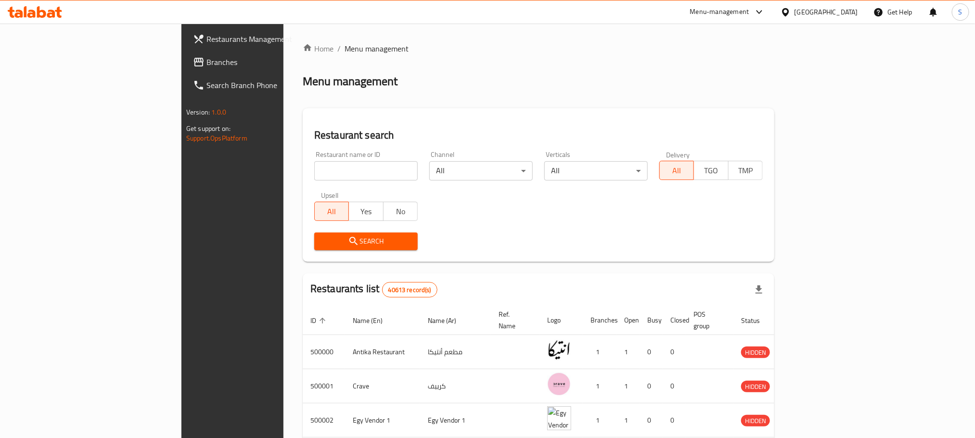
click at [185, 53] on link "Branches" at bounding box center [264, 62] width 159 height 23
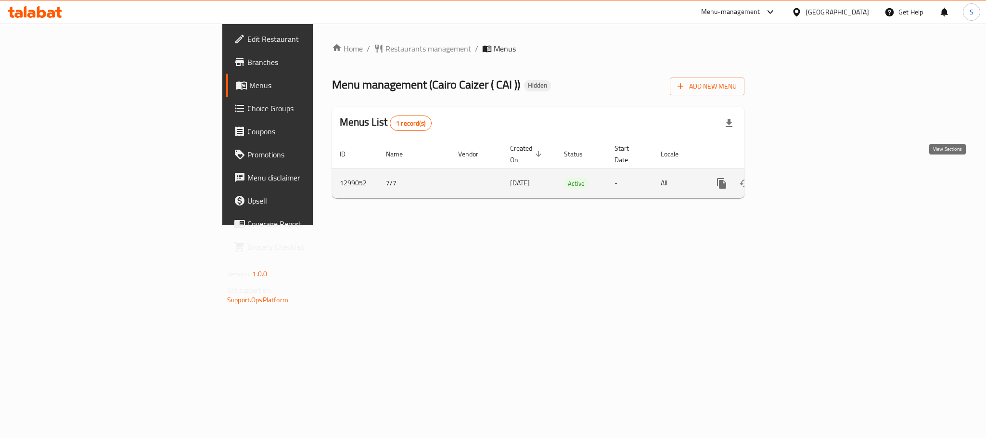
click at [797, 178] on icon "enhanced table" at bounding box center [791, 184] width 12 height 12
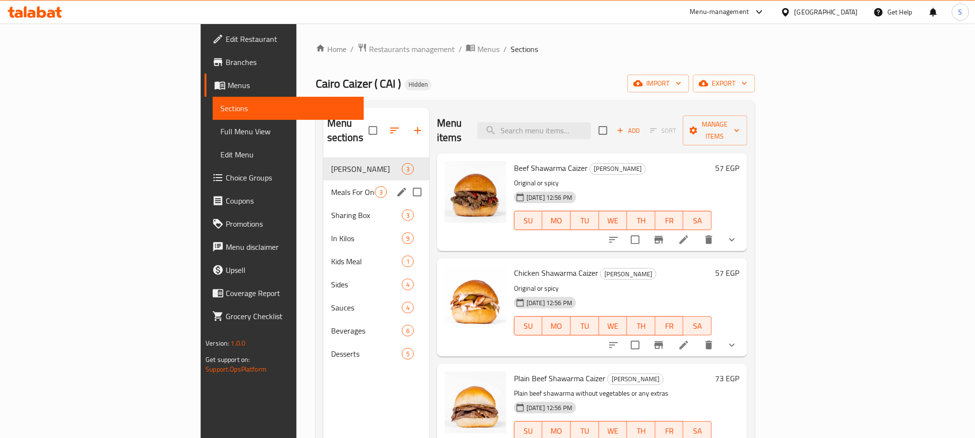
click at [323, 180] on div "Meals For One 3" at bounding box center [376, 191] width 106 height 23
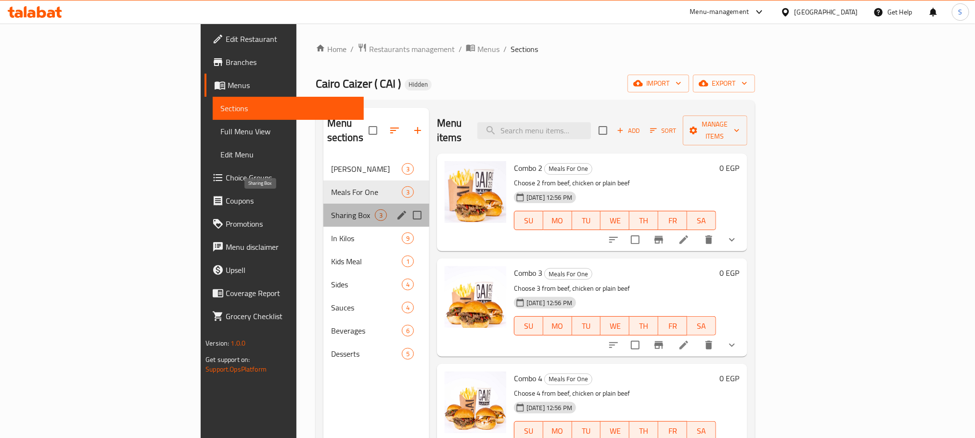
click at [331, 209] on span "Sharing Box" at bounding box center [353, 215] width 44 height 12
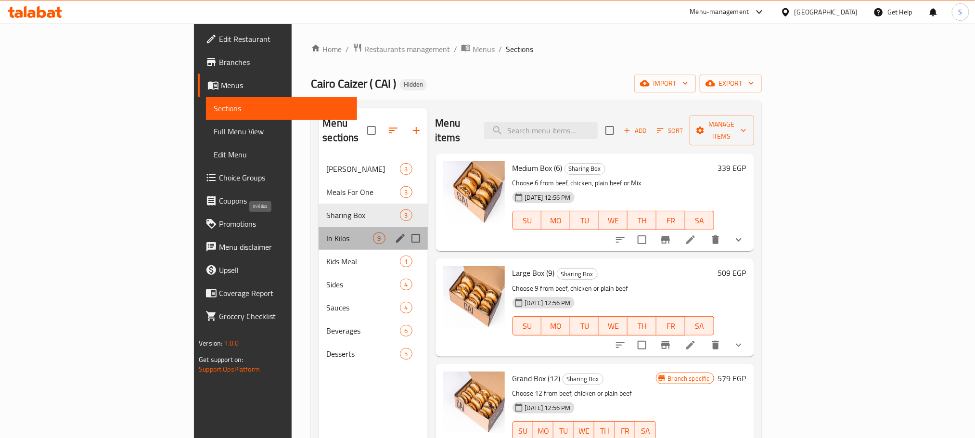
click at [326, 232] on span "In Kilos" at bounding box center [349, 238] width 47 height 12
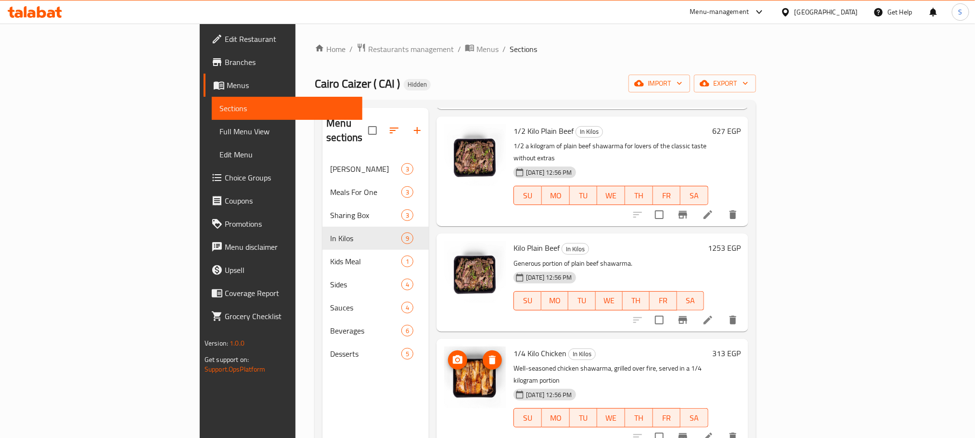
scroll to position [531, 0]
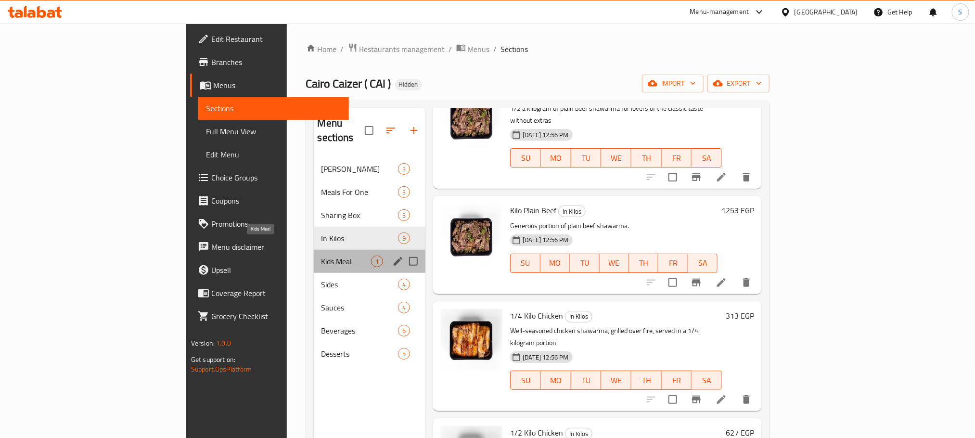
click at [321, 255] on span "Kids Meal" at bounding box center [346, 261] width 50 height 12
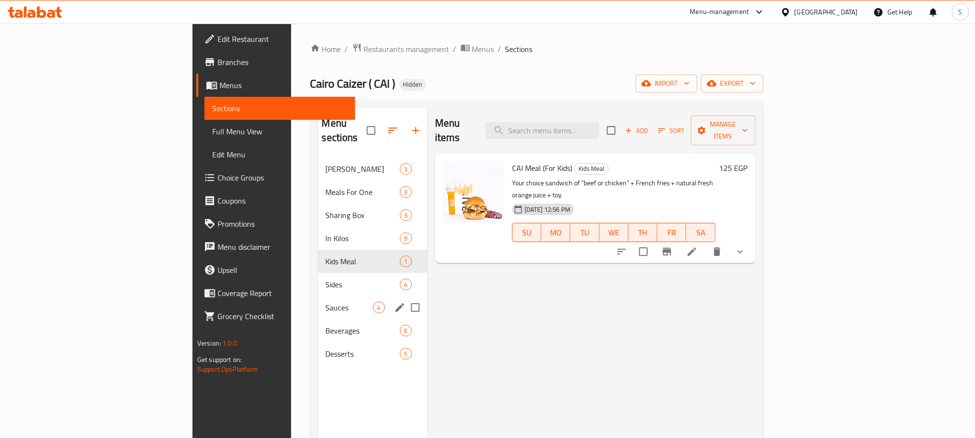
click at [326, 302] on span "Sauces" at bounding box center [349, 308] width 47 height 12
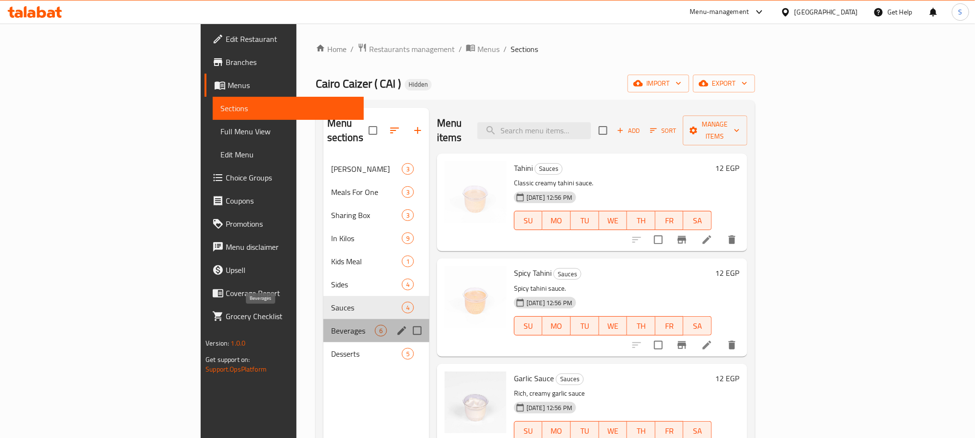
click at [331, 325] on span "Beverages" at bounding box center [353, 331] width 44 height 12
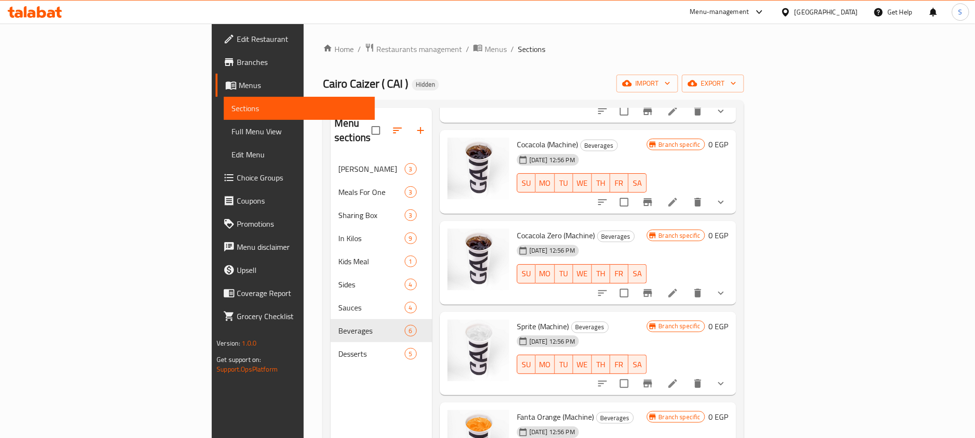
scroll to position [144, 0]
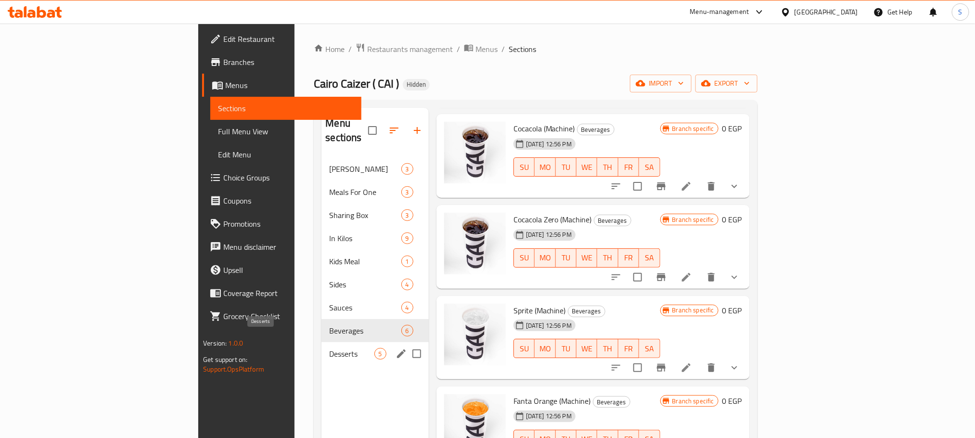
click at [329, 348] on span "Desserts" at bounding box center [351, 354] width 45 height 12
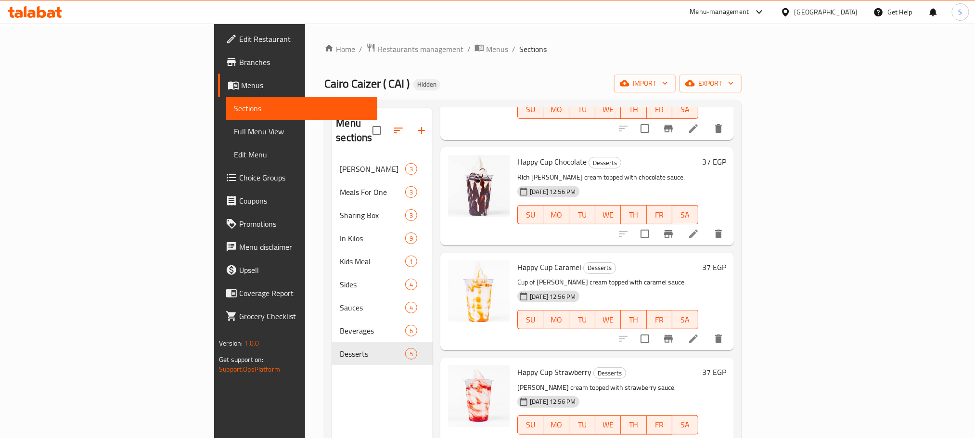
click at [241, 80] on span "Menus" at bounding box center [305, 85] width 128 height 12
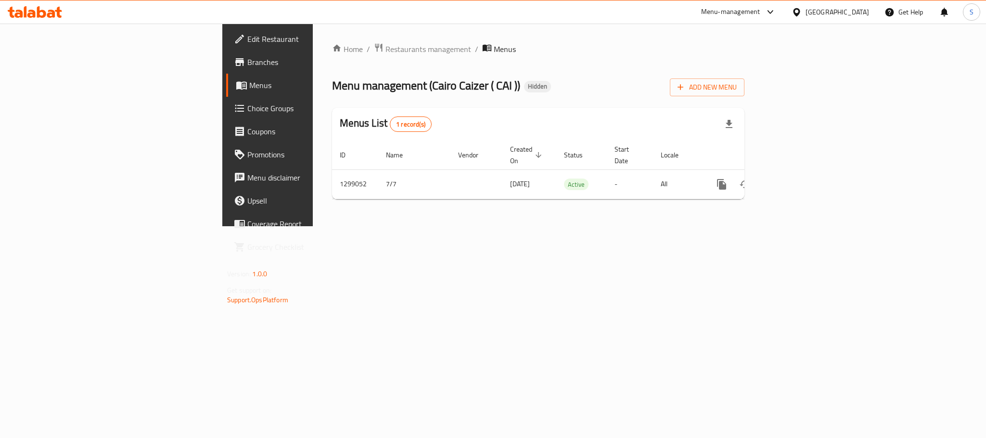
click at [247, 65] on span "Branches" at bounding box center [313, 62] width 132 height 12
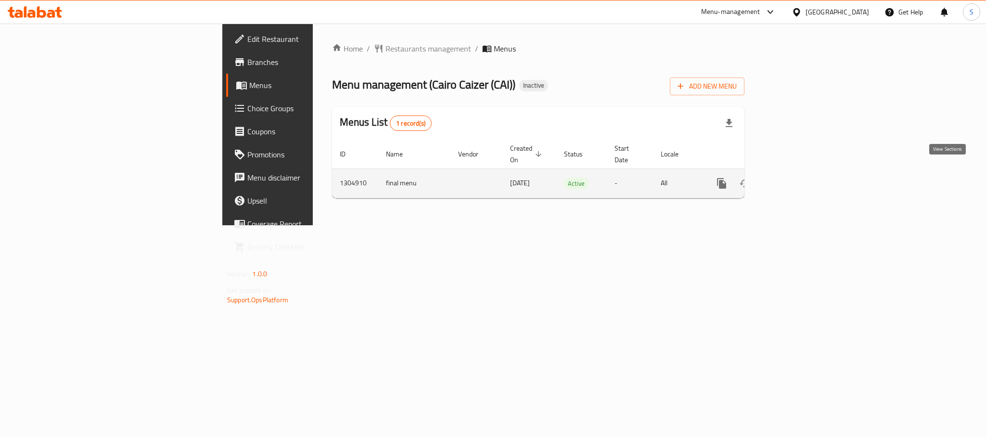
click at [797, 178] on icon "enhanced table" at bounding box center [791, 184] width 12 height 12
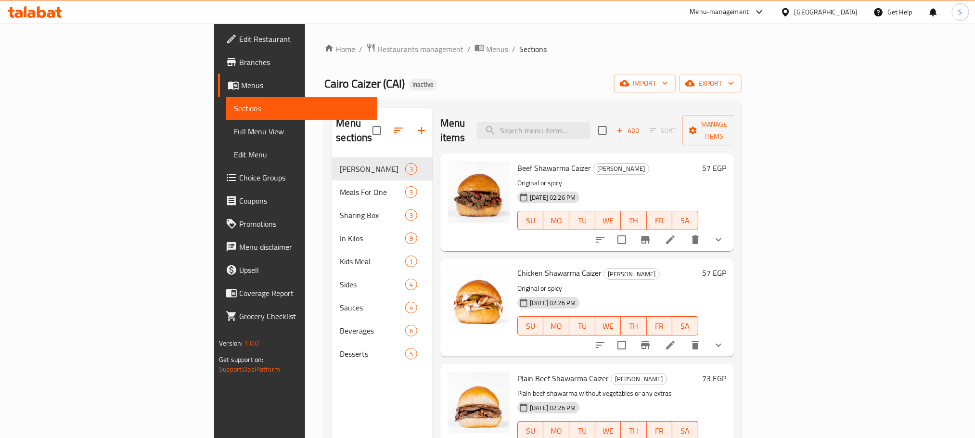
click at [234, 133] on span "Full Menu View" at bounding box center [301, 132] width 135 height 12
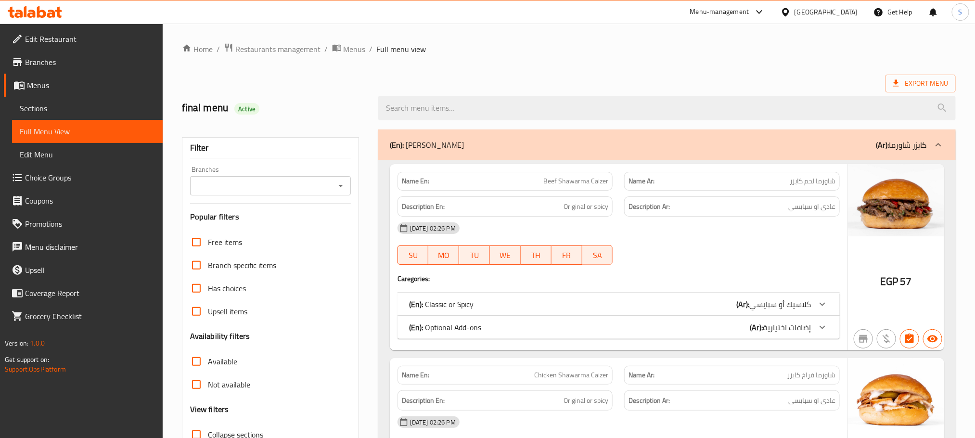
click at [342, 188] on icon "Open" at bounding box center [341, 186] width 12 height 12
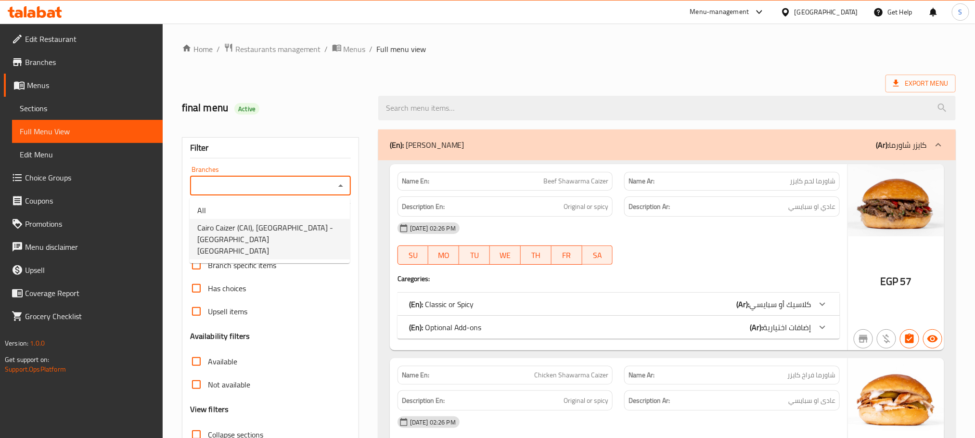
click at [281, 228] on span "Cairo Caizer (CAI), Nasr City - El Hadeeqa El Dawlia" at bounding box center [269, 239] width 145 height 35
type input "Cairo Caizer (CAI), Nasr City - El Hadeeqa El Dawlia"
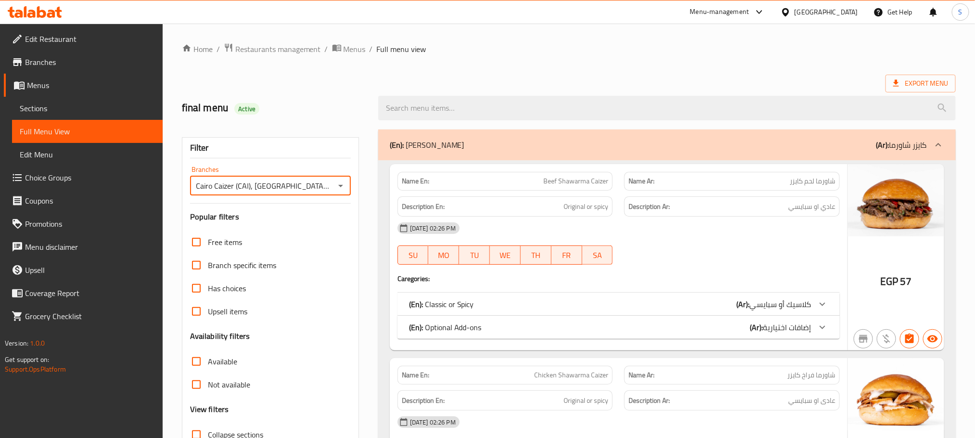
scroll to position [75, 0]
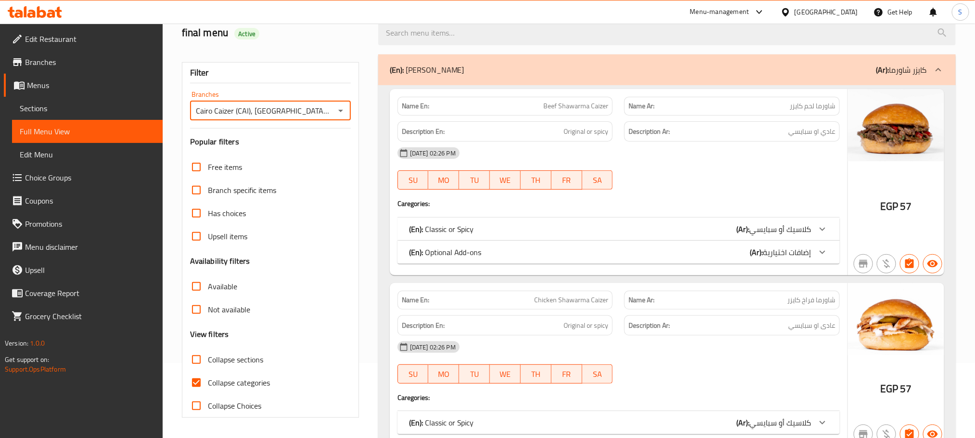
click at [193, 387] on input "Collapse categories" at bounding box center [196, 382] width 23 height 23
checkbox input "false"
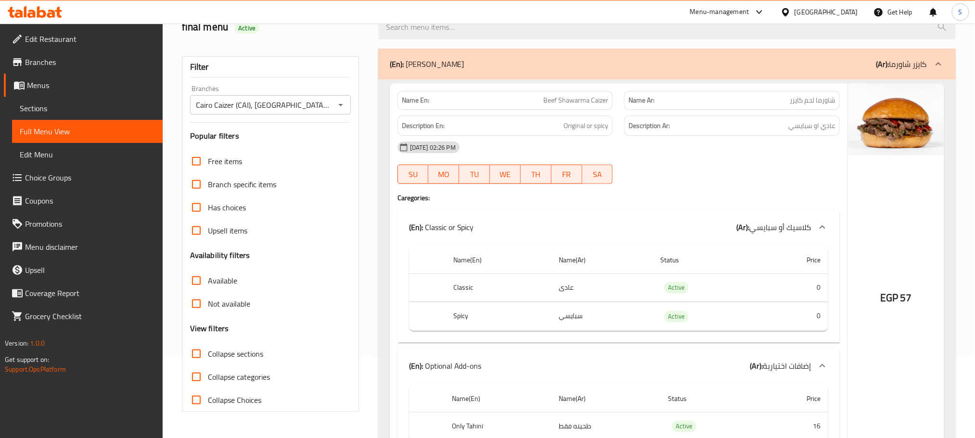
scroll to position [111, 0]
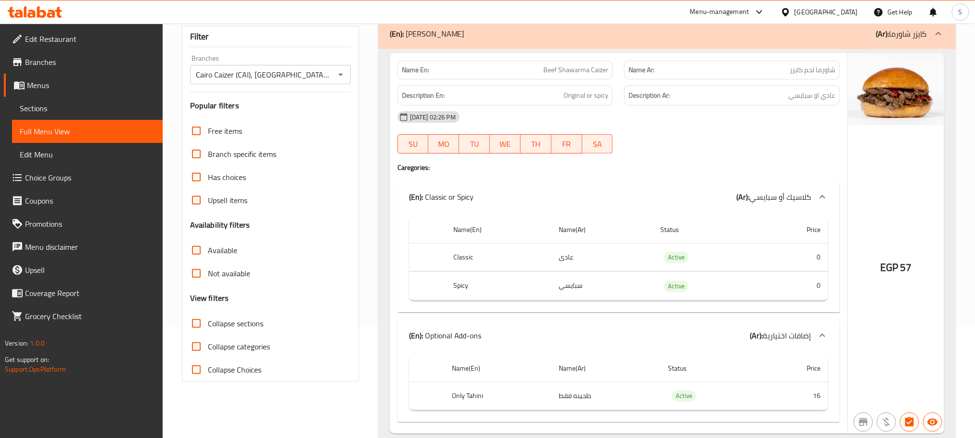
click at [198, 255] on input "Available" at bounding box center [196, 250] width 23 height 23
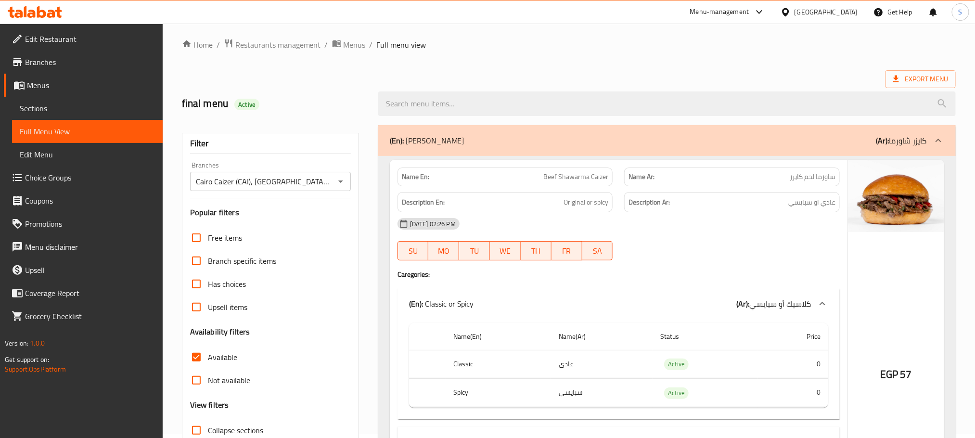
scroll to position [0, 0]
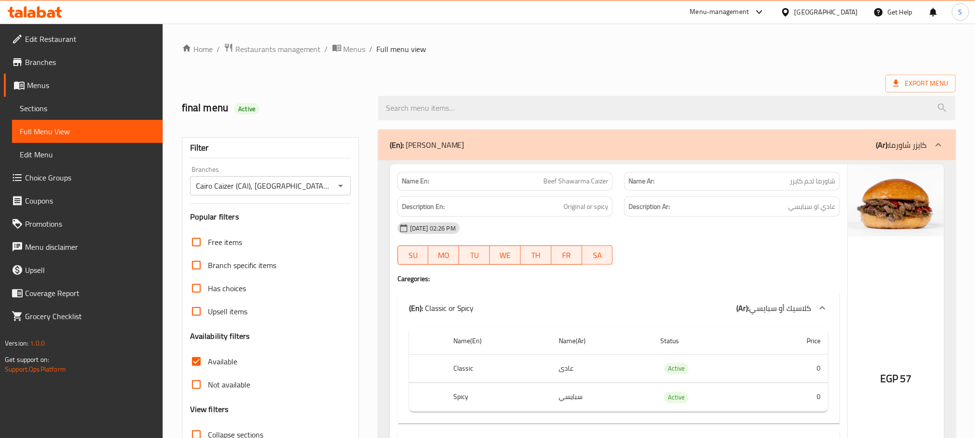
click at [193, 364] on input "Available" at bounding box center [196, 361] width 23 height 23
checkbox input "false"
click at [198, 379] on input "Not available" at bounding box center [196, 384] width 23 height 23
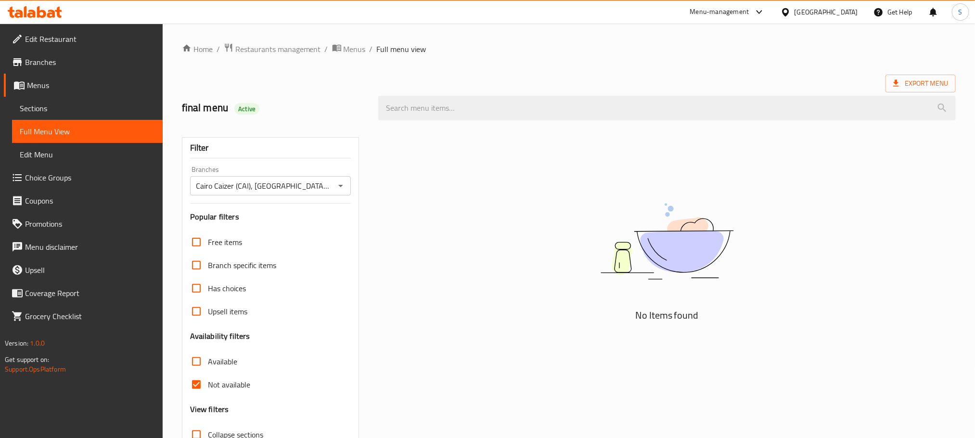
click at [195, 378] on input "Not available" at bounding box center [196, 384] width 23 height 23
checkbox input "false"
click at [200, 356] on input "Available" at bounding box center [196, 361] width 23 height 23
checkbox input "true"
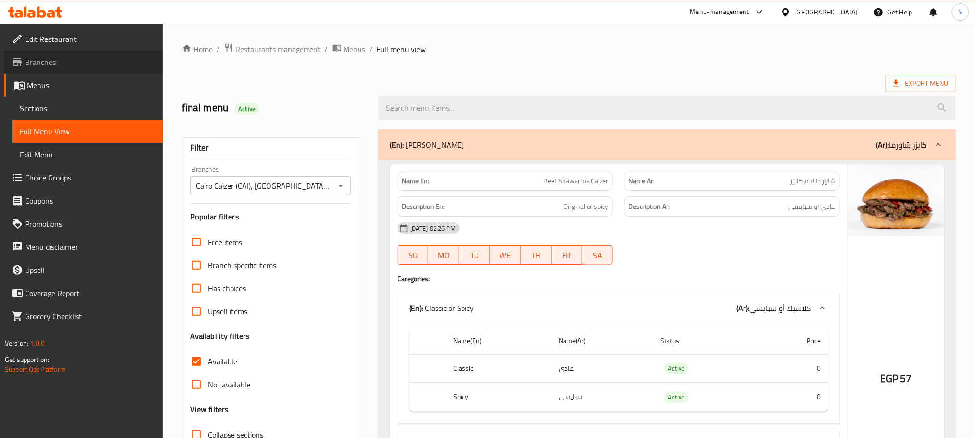
click at [39, 65] on span "Branches" at bounding box center [90, 62] width 130 height 12
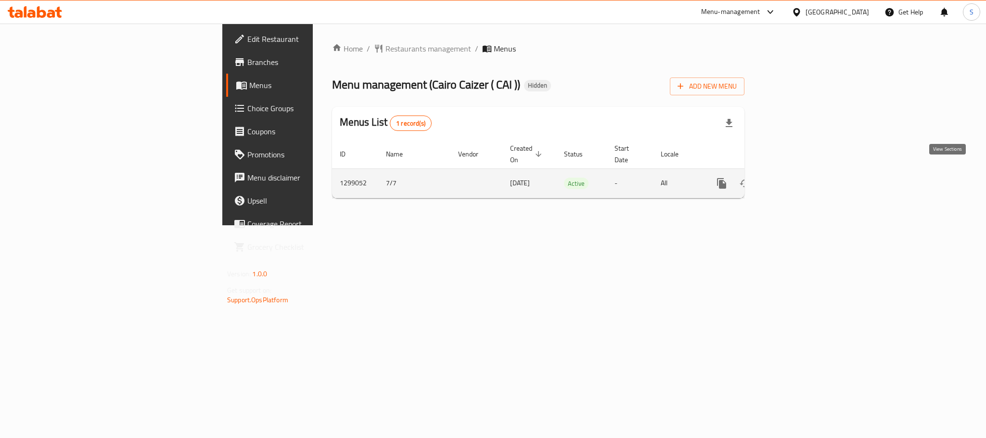
click at [803, 172] on link "enhanced table" at bounding box center [790, 183] width 23 height 23
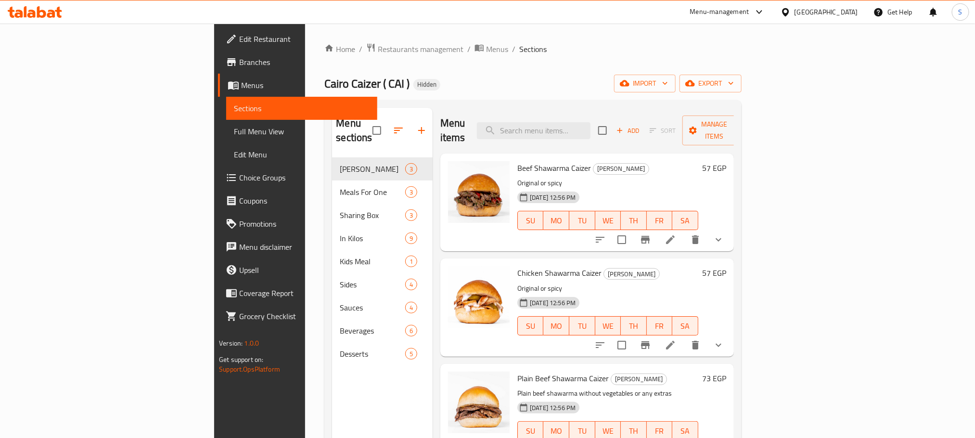
click at [234, 131] on span "Full Menu View" at bounding box center [301, 132] width 135 height 12
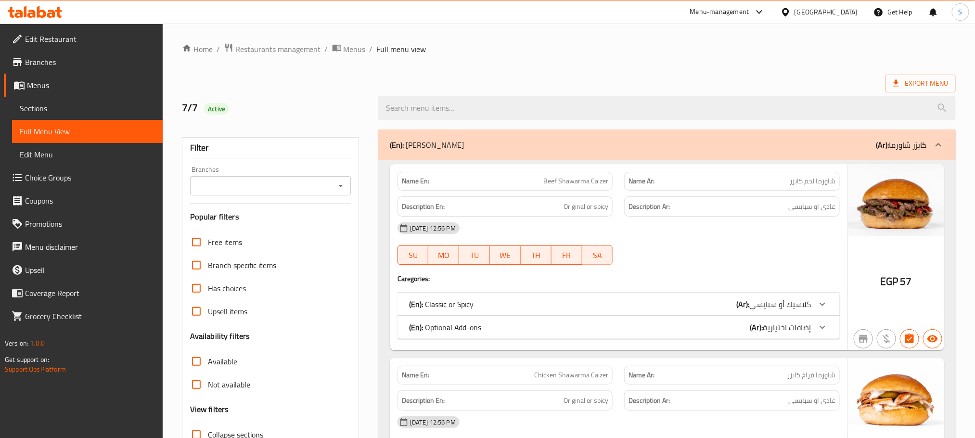
click at [337, 182] on icon "Open" at bounding box center [341, 186] width 12 height 12
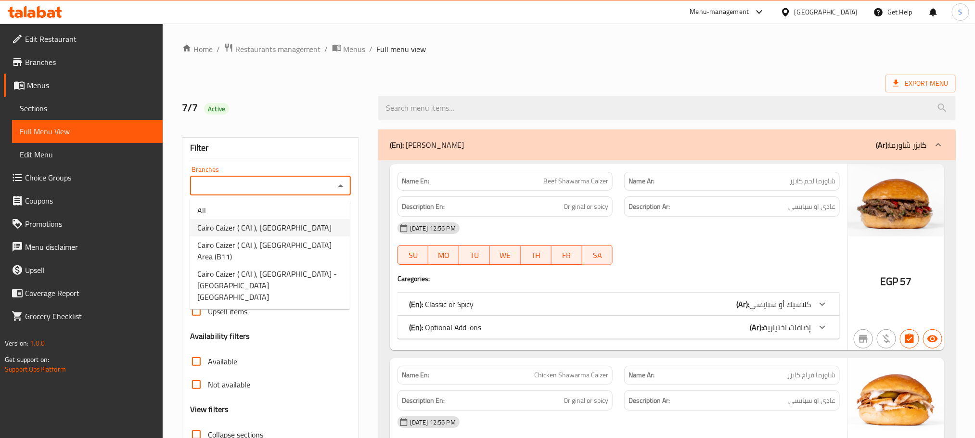
click at [286, 232] on span "Cairo Caizer ( CAI ), Madinaty - South Park" at bounding box center [264, 228] width 134 height 12
type input "Cairo Caizer ( CAI ), Madinaty - South Park"
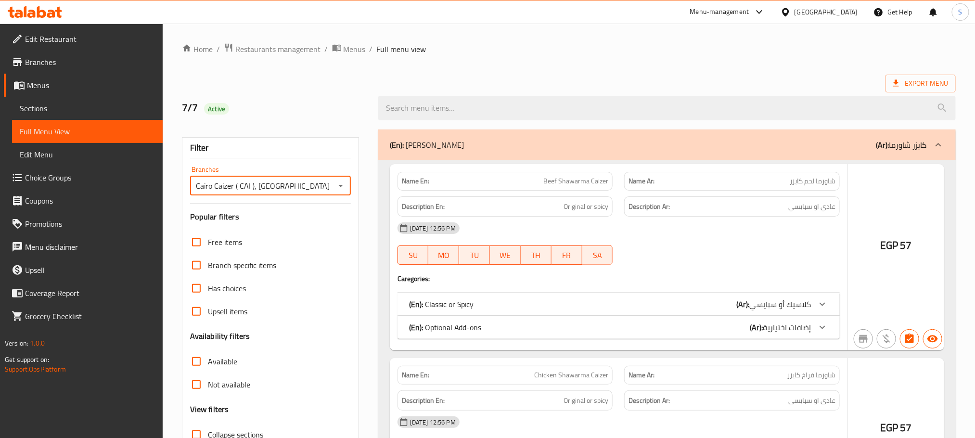
click at [197, 384] on div at bounding box center [487, 219] width 975 height 438
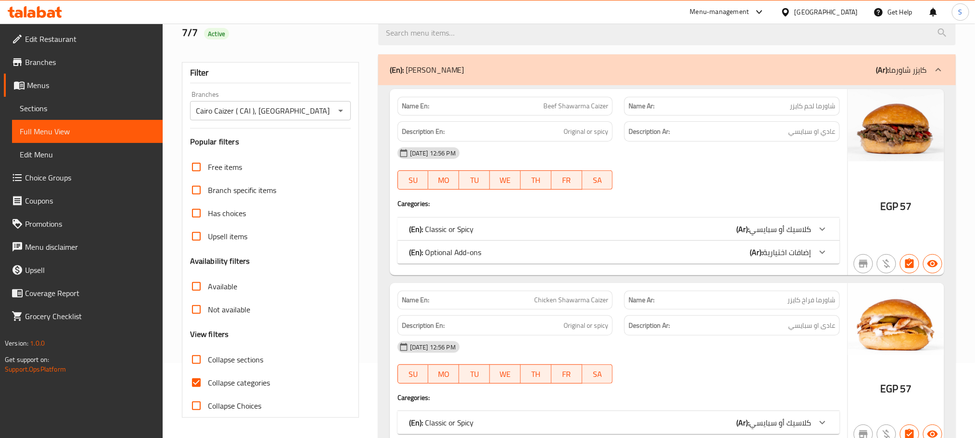
click at [197, 384] on input "Collapse categories" at bounding box center [196, 382] width 23 height 23
checkbox input "false"
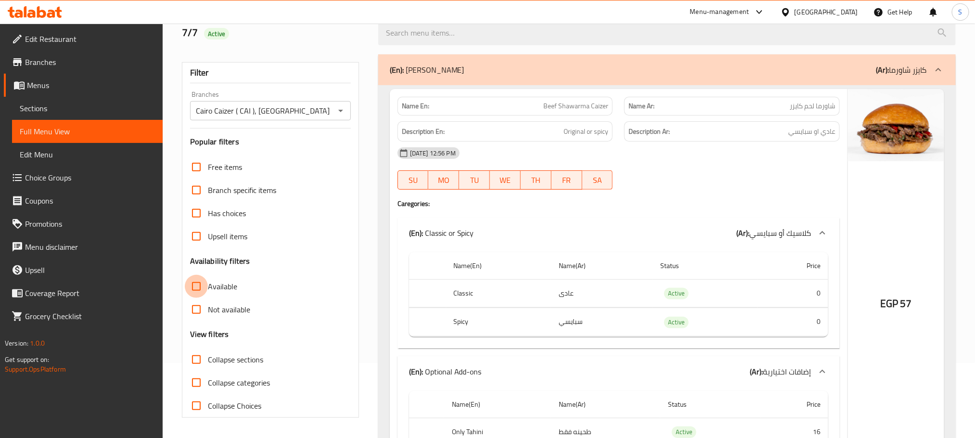
click at [198, 288] on input "Available" at bounding box center [196, 286] width 23 height 23
click at [194, 281] on input "Available" at bounding box center [196, 286] width 23 height 23
click at [414, 109] on strong "Name En:" at bounding box center [415, 106] width 27 height 10
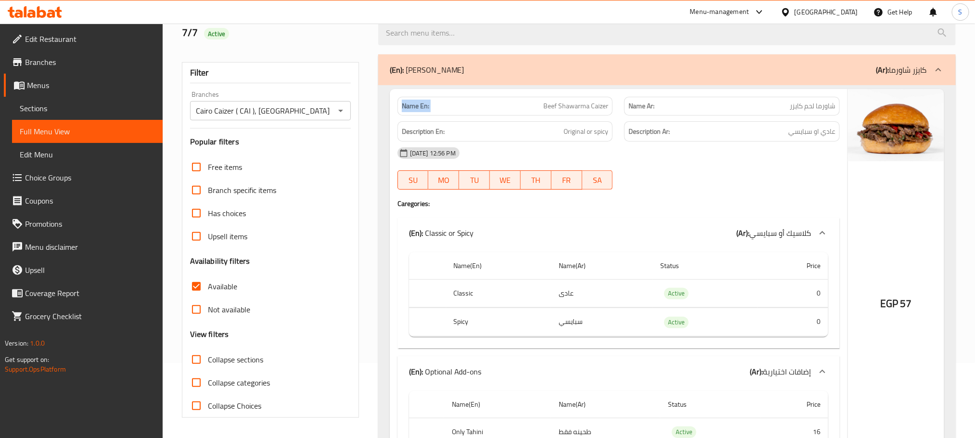
click at [414, 109] on strong "Name En:" at bounding box center [415, 106] width 27 height 10
copy strong "Name En:"
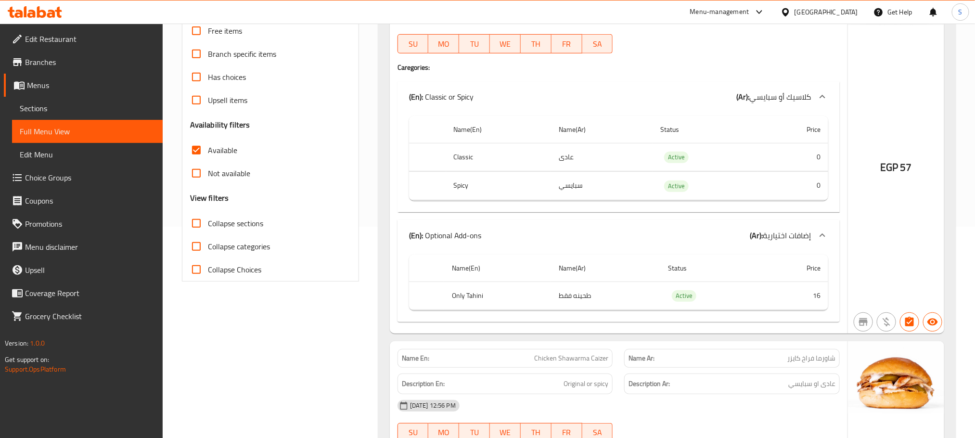
scroll to position [78, 0]
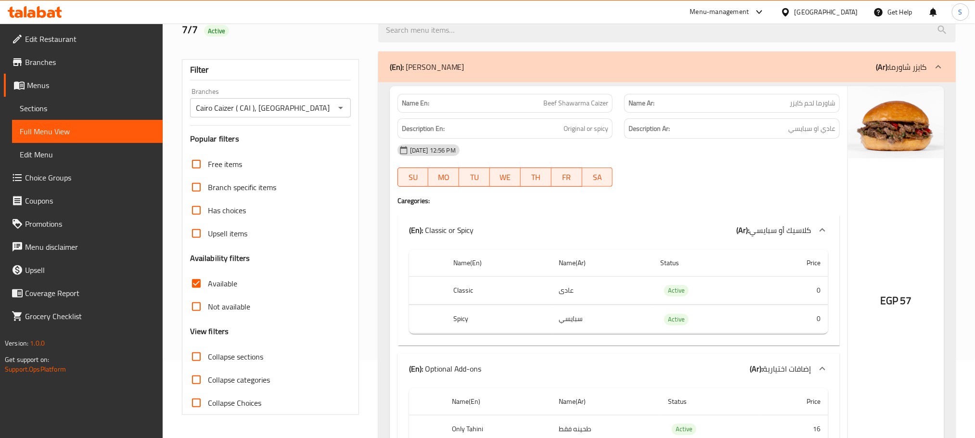
click at [199, 286] on input "Available" at bounding box center [196, 283] width 23 height 23
checkbox input "false"
click at [196, 309] on input "Not available" at bounding box center [196, 306] width 23 height 23
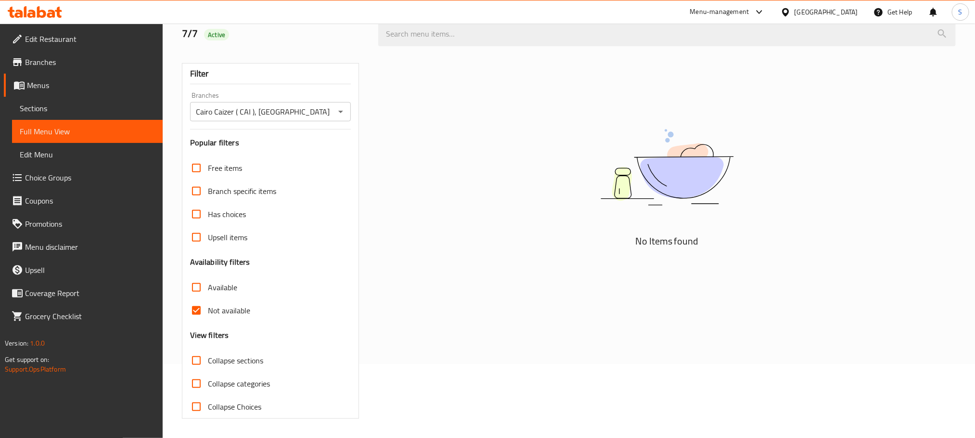
click at [196, 309] on input "Not available" at bounding box center [196, 310] width 23 height 23
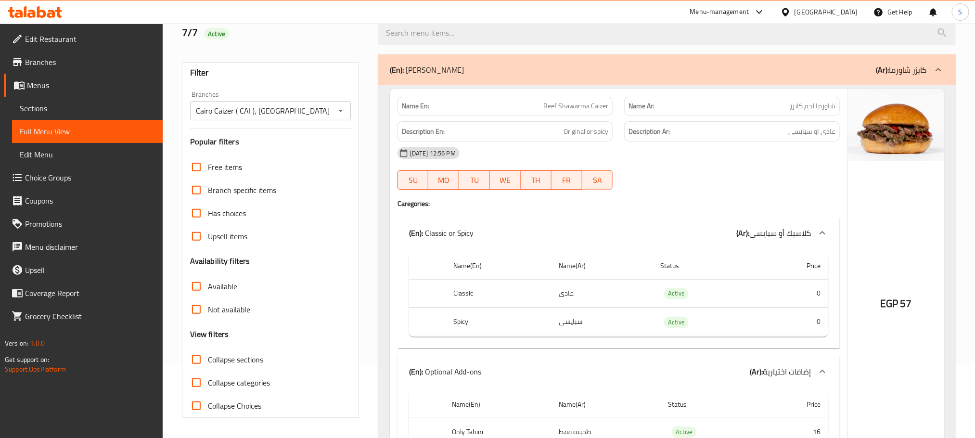
click at [196, 308] on input "Not available" at bounding box center [196, 309] width 23 height 23
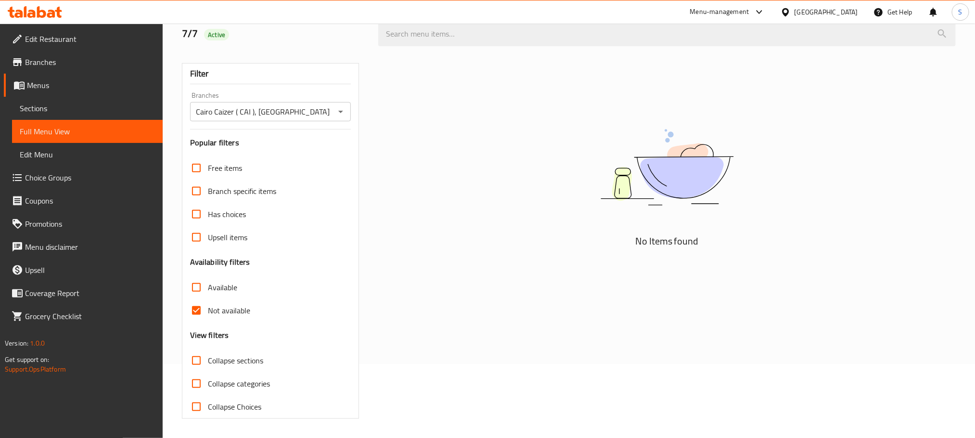
click at [196, 308] on input "Not available" at bounding box center [196, 310] width 23 height 23
checkbox input "false"
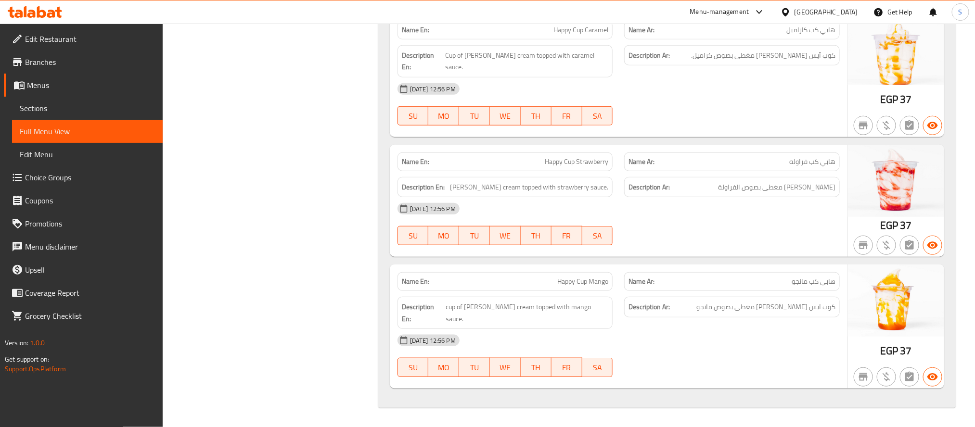
scroll to position [14082, 0]
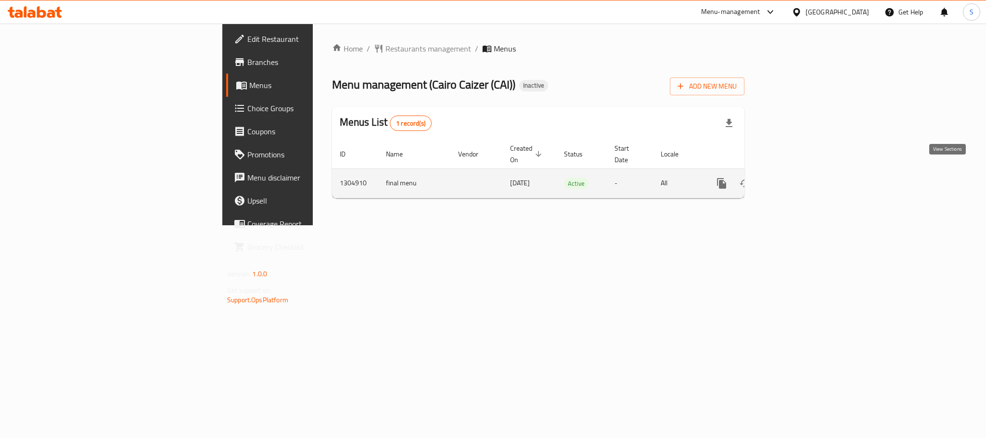
click at [797, 178] on icon "enhanced table" at bounding box center [791, 184] width 12 height 12
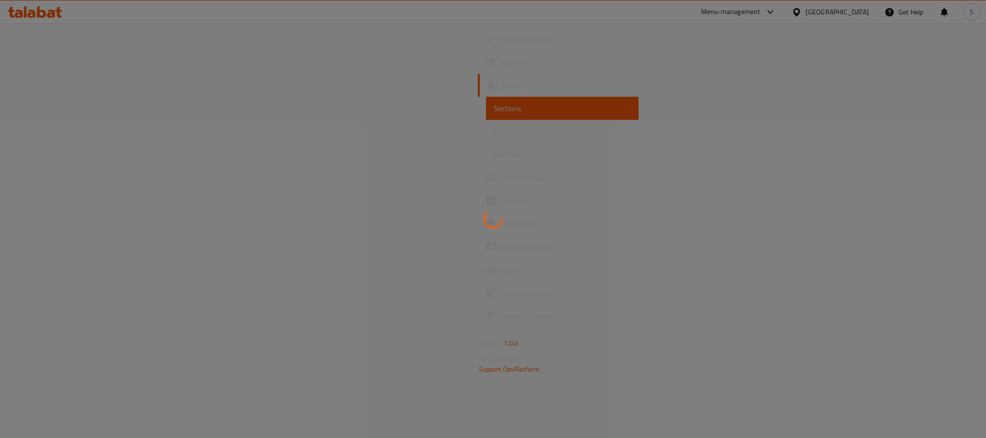
click at [76, 133] on div at bounding box center [493, 219] width 986 height 438
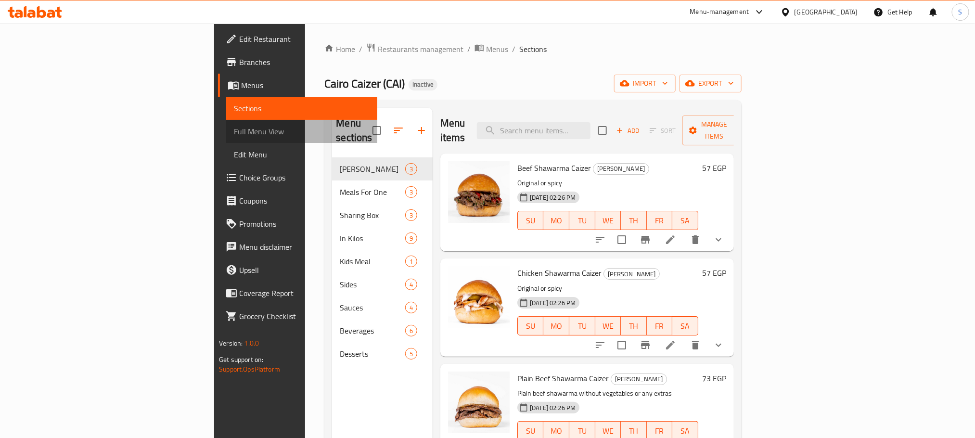
click at [234, 133] on span "Full Menu View" at bounding box center [301, 132] width 135 height 12
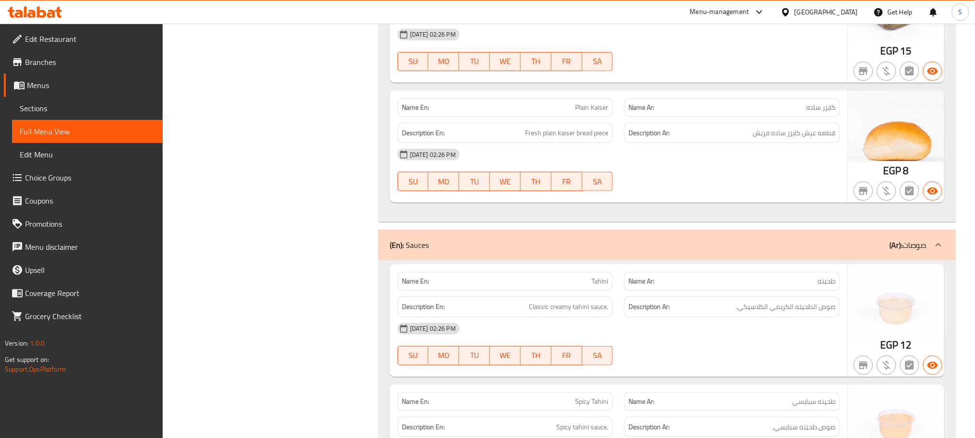
scroll to position [6307, 0]
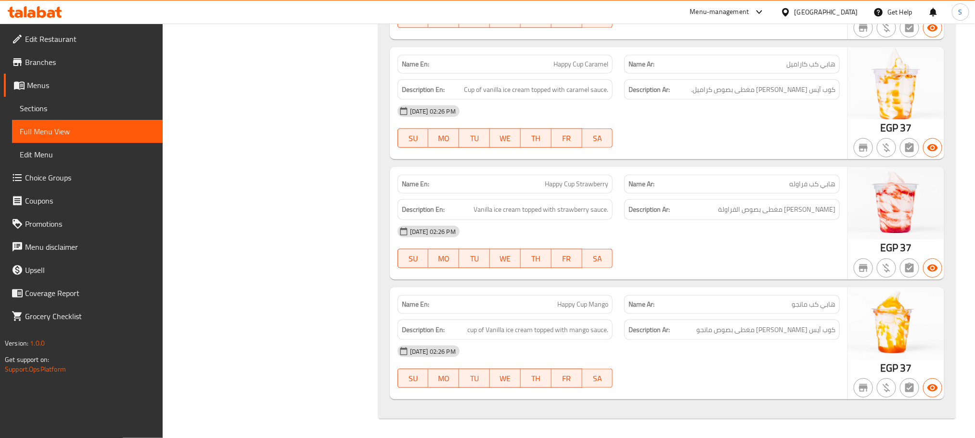
click at [52, 58] on span "Branches" at bounding box center [90, 62] width 130 height 12
